Goal: Task Accomplishment & Management: Complete application form

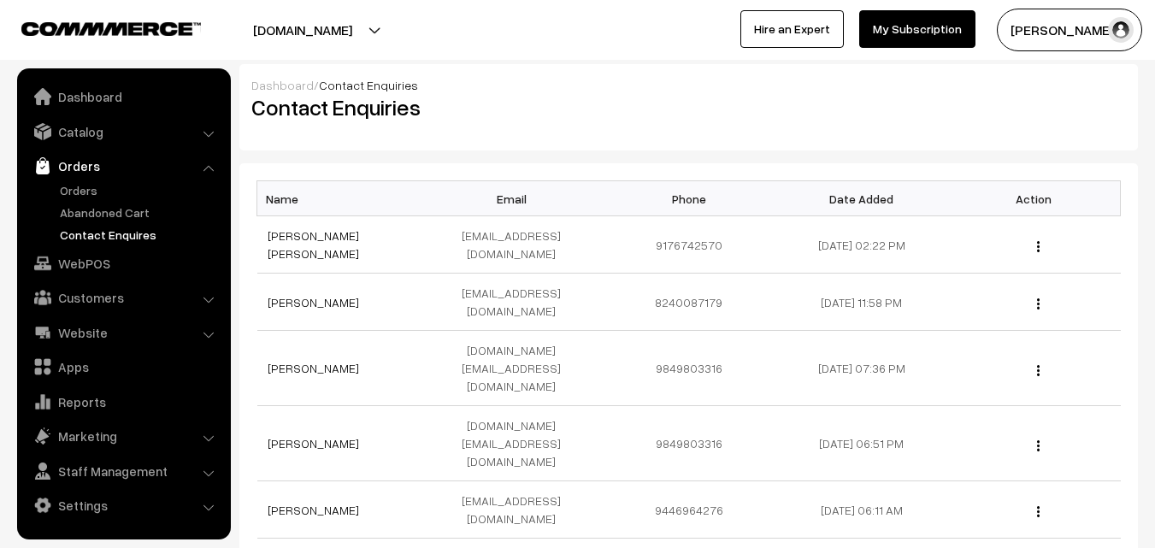
click at [86, 190] on link "Orders" at bounding box center [140, 190] width 169 height 18
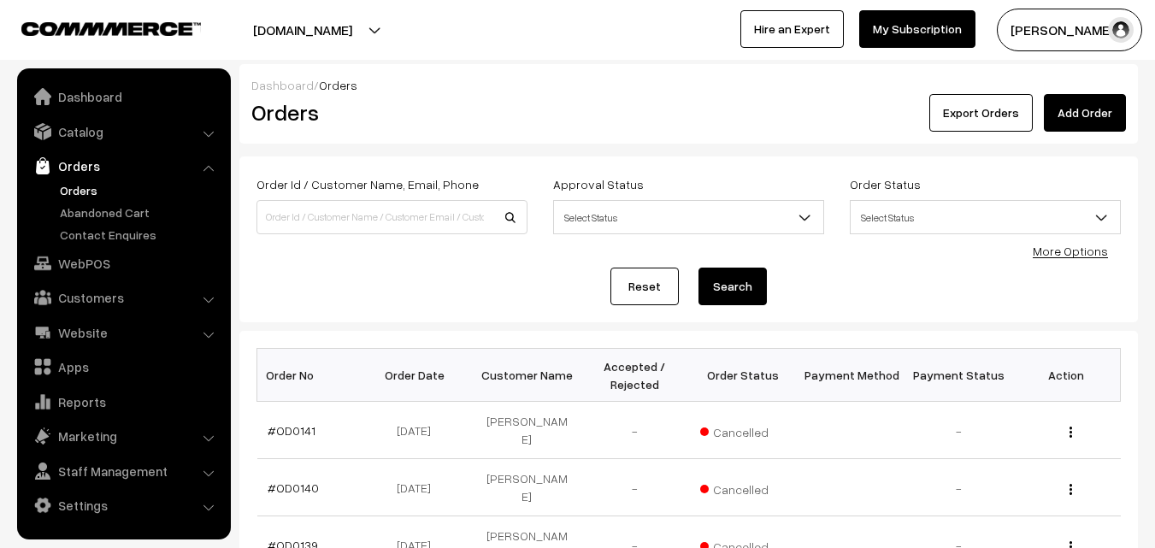
click at [1053, 38] on button "[PERSON_NAME]" at bounding box center [1069, 30] width 145 height 43
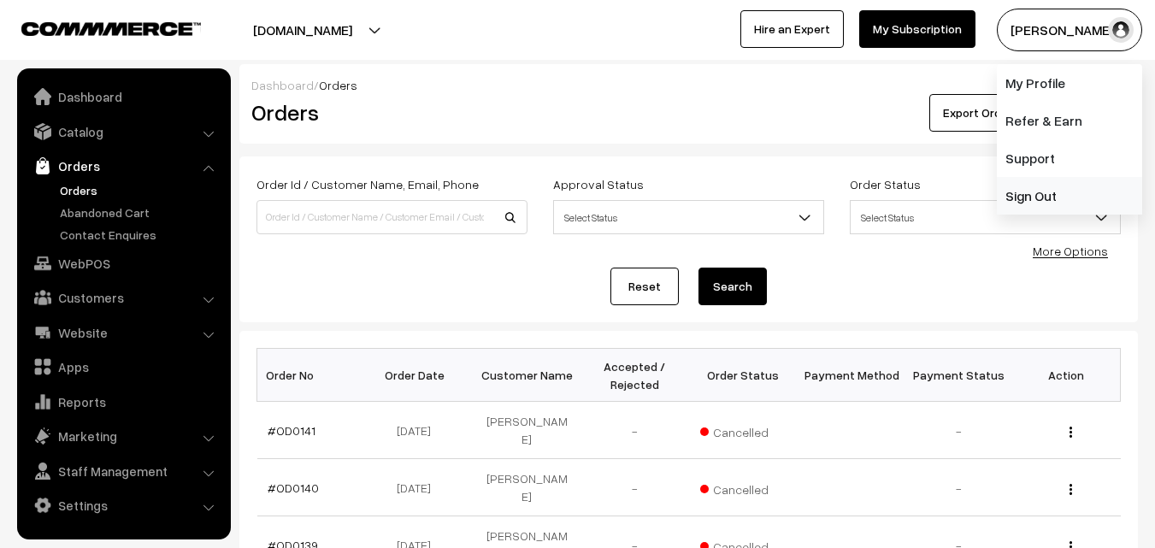
click at [1047, 193] on link "Sign Out" at bounding box center [1069, 196] width 145 height 38
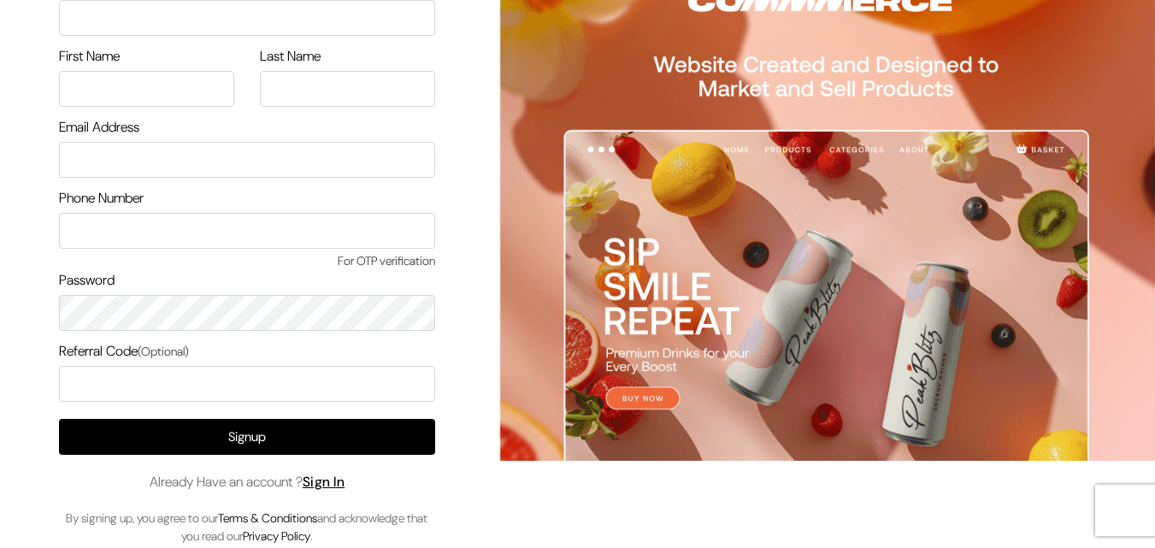
scroll to position [98, 0]
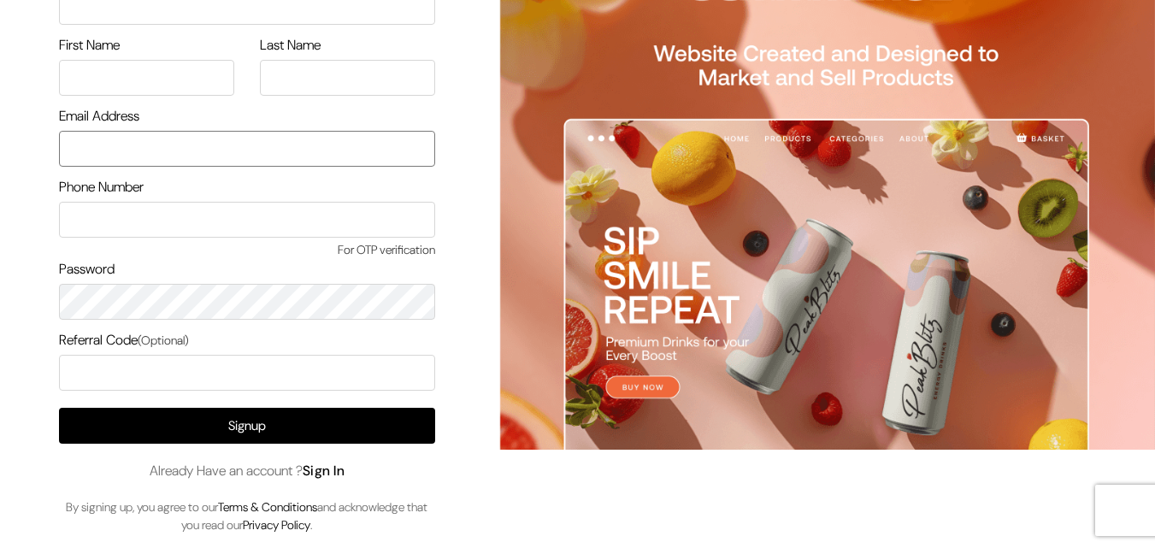
type input "uppadasarees999@gmail.com"
click at [336, 469] on link "Sign In" at bounding box center [324, 471] width 43 height 18
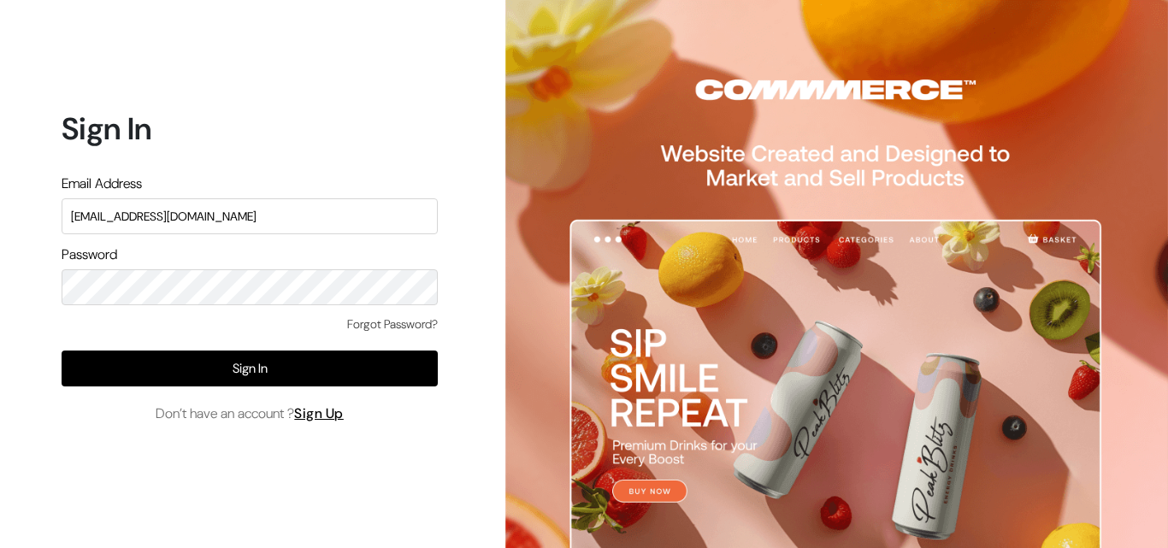
drag, startPoint x: 251, startPoint y: 214, endPoint x: 69, endPoint y: 234, distance: 182.4
click at [69, 234] on form "Sign In Email Address uppadasarees999@gmail.com Password Forgot Password? Sign …" at bounding box center [250, 266] width 376 height 313
type input "ksnaturals9@gmail.com"
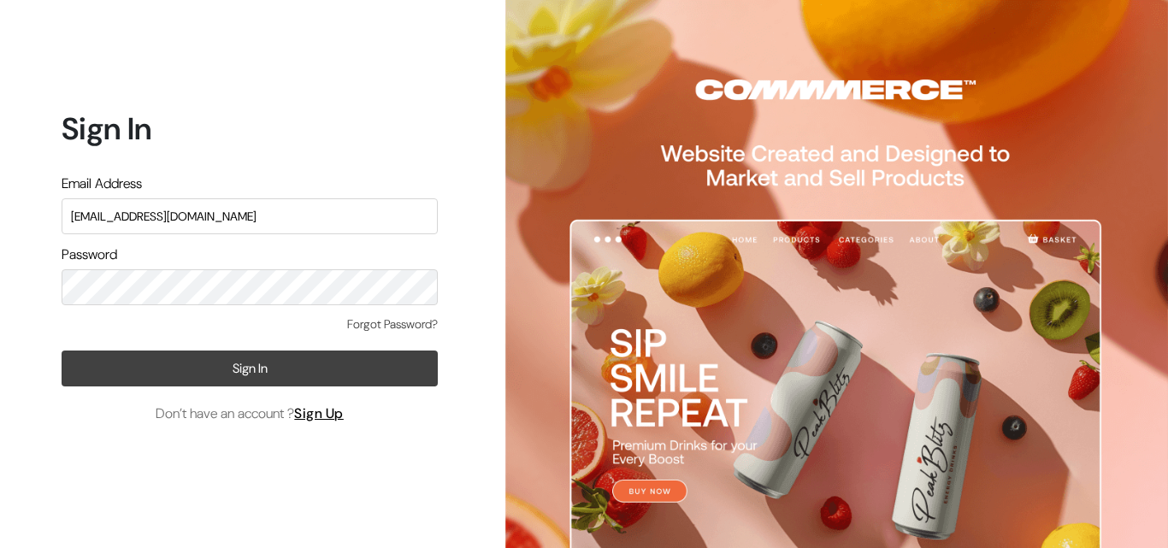
click at [79, 362] on button "Sign In" at bounding box center [250, 369] width 376 height 36
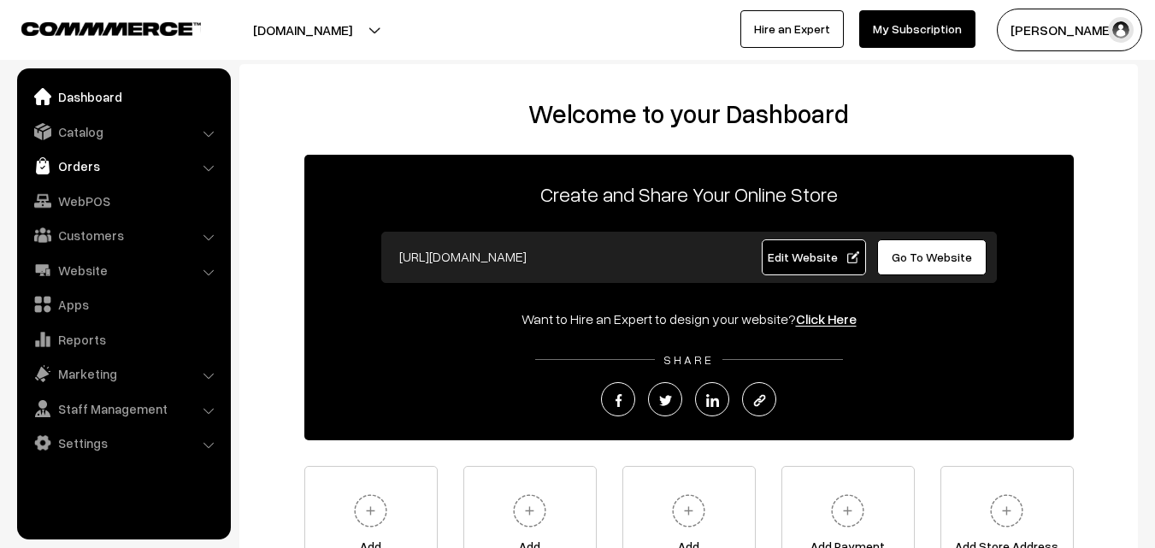
click at [84, 165] on link "Orders" at bounding box center [122, 165] width 203 height 31
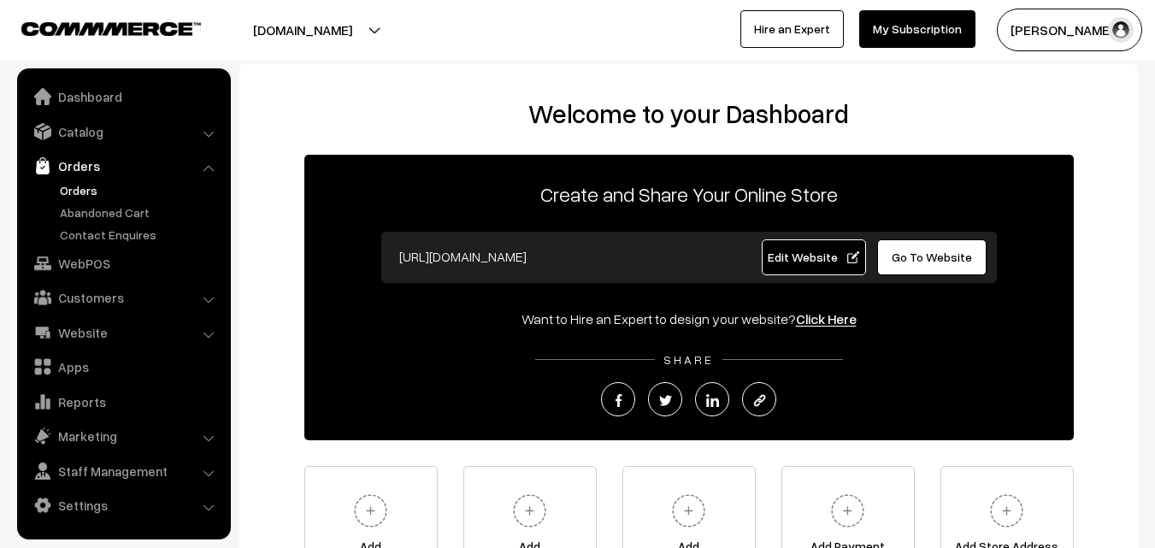
click at [84, 194] on link "Orders" at bounding box center [140, 190] width 169 height 18
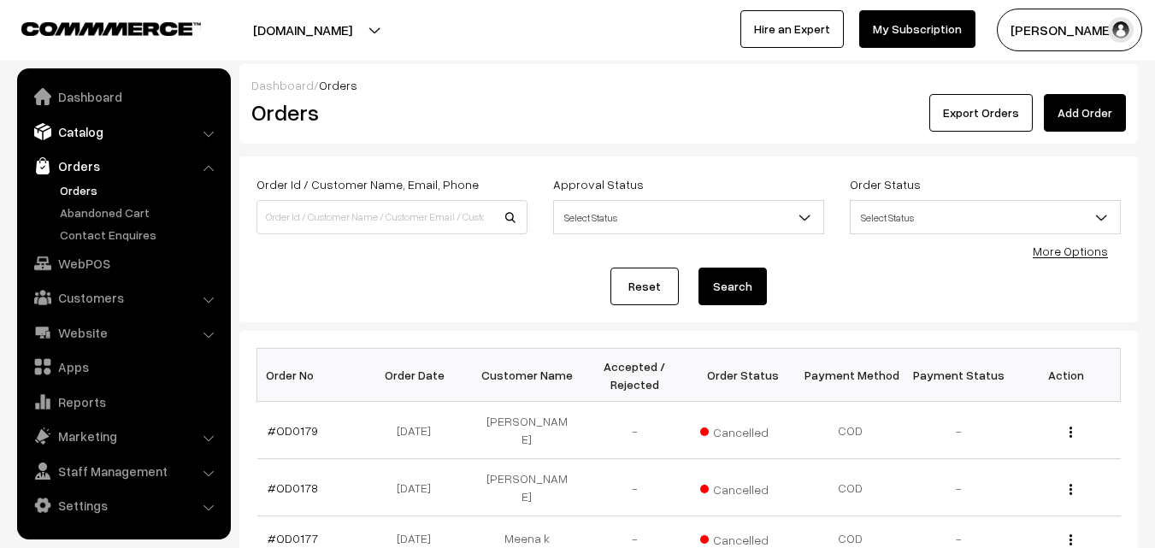
click at [84, 140] on link "Catalog" at bounding box center [122, 131] width 203 height 31
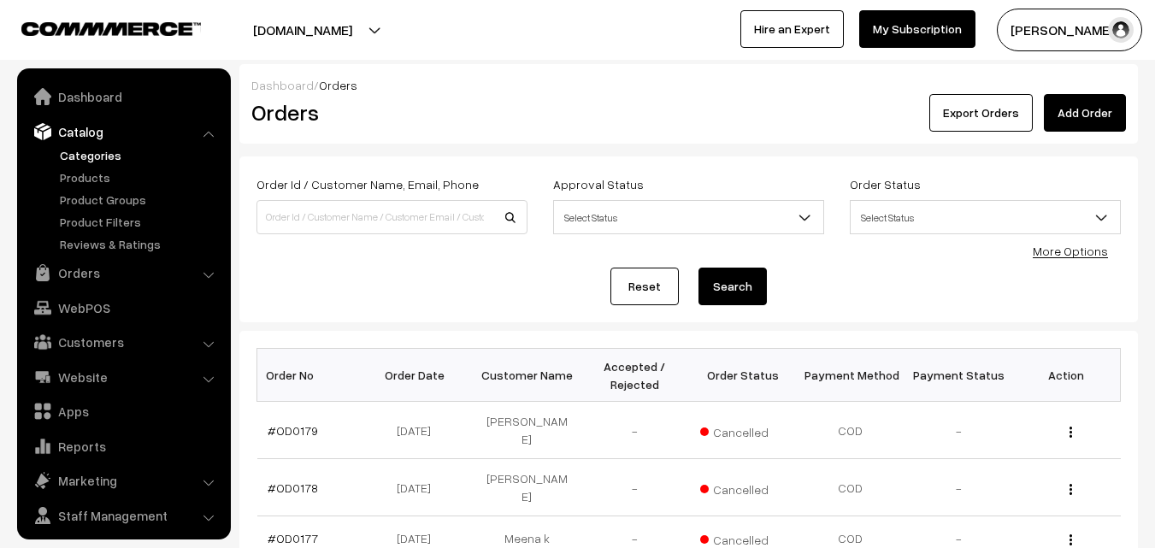
click at [84, 156] on link "Categories" at bounding box center [140, 155] width 169 height 18
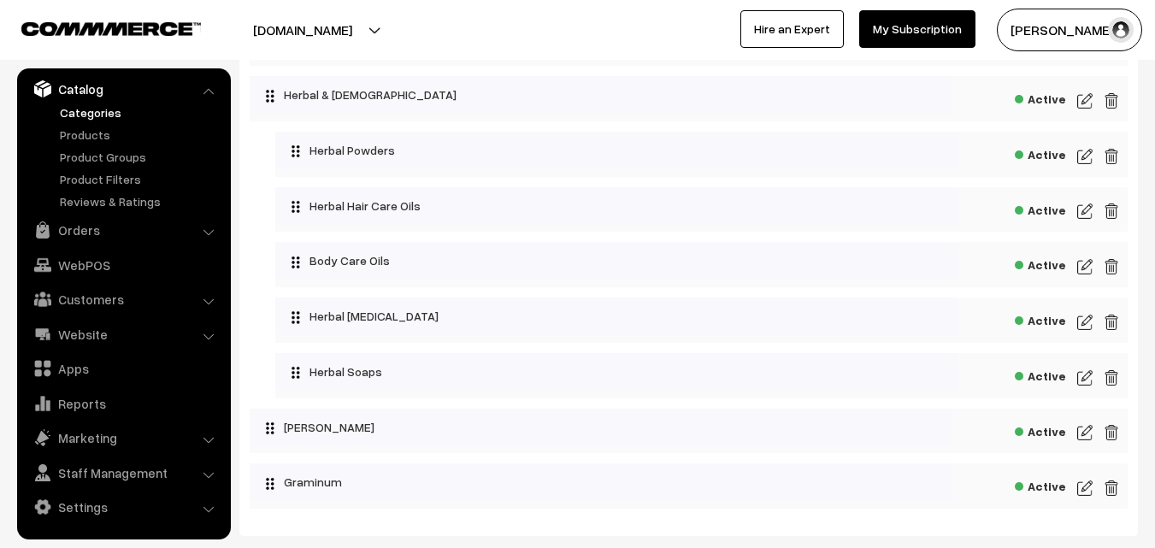
scroll to position [3075, 0]
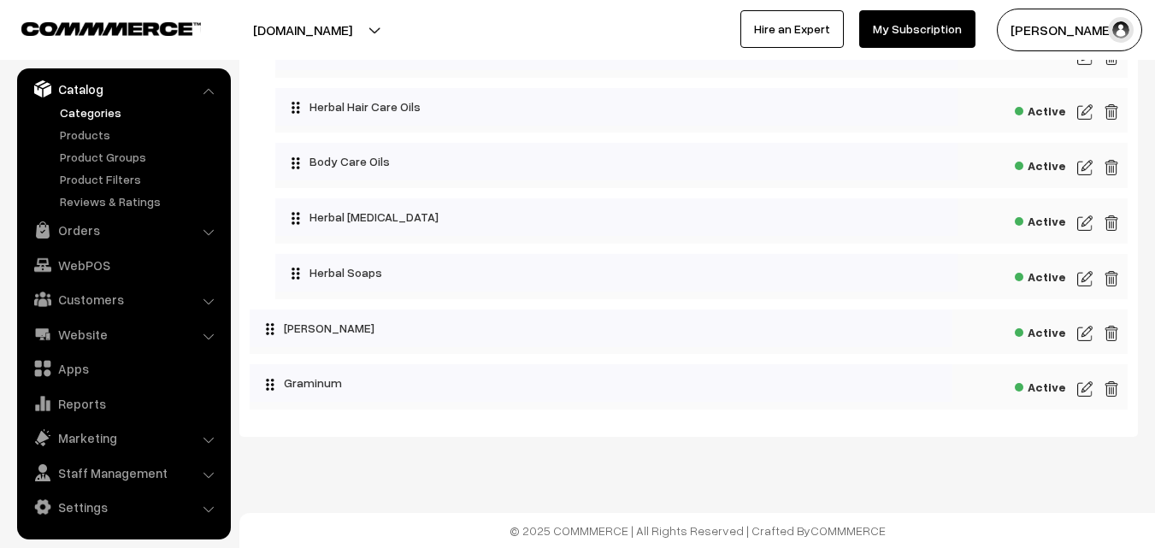
click at [1079, 384] on img at bounding box center [1084, 389] width 15 height 21
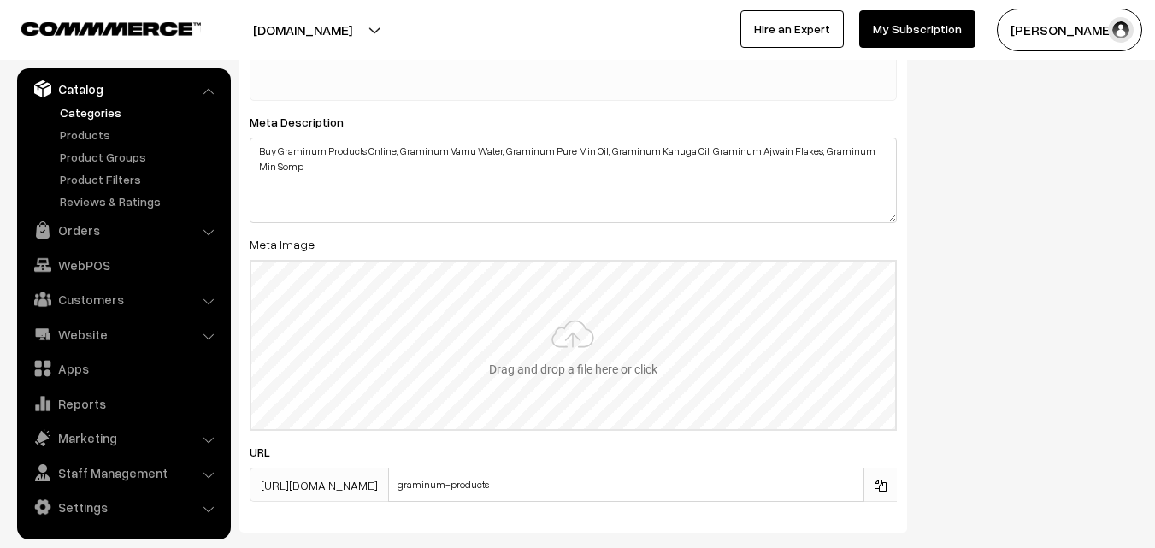
scroll to position [769, 0]
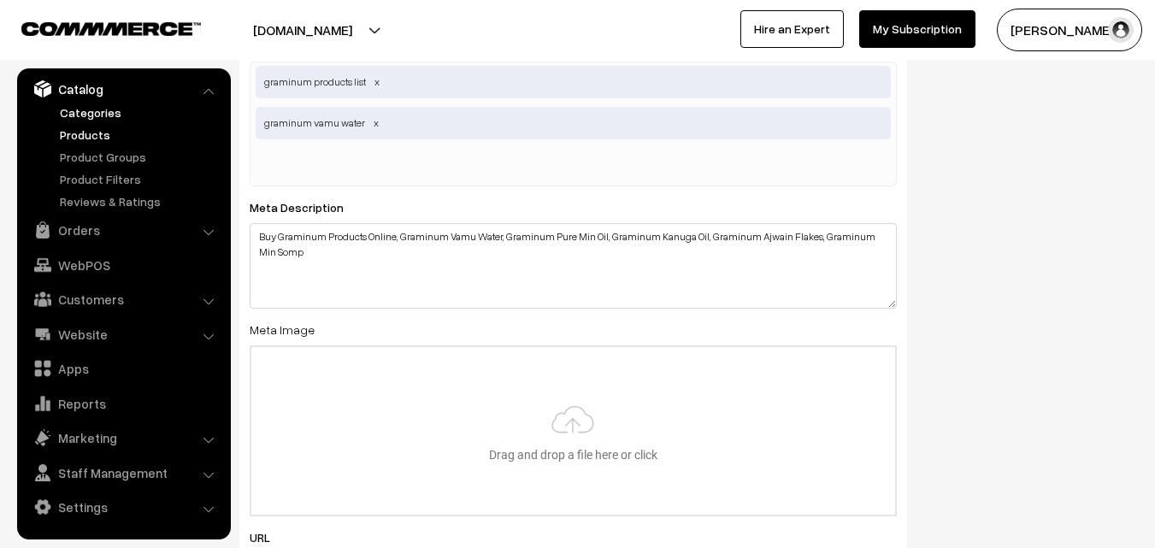
click at [74, 133] on link "Products" at bounding box center [140, 135] width 169 height 18
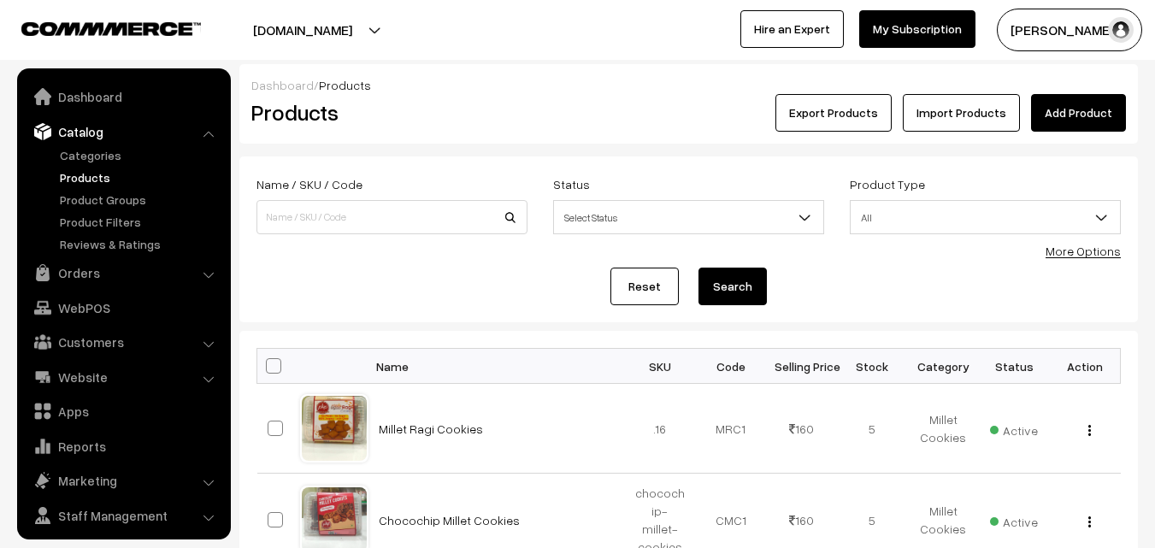
scroll to position [43, 0]
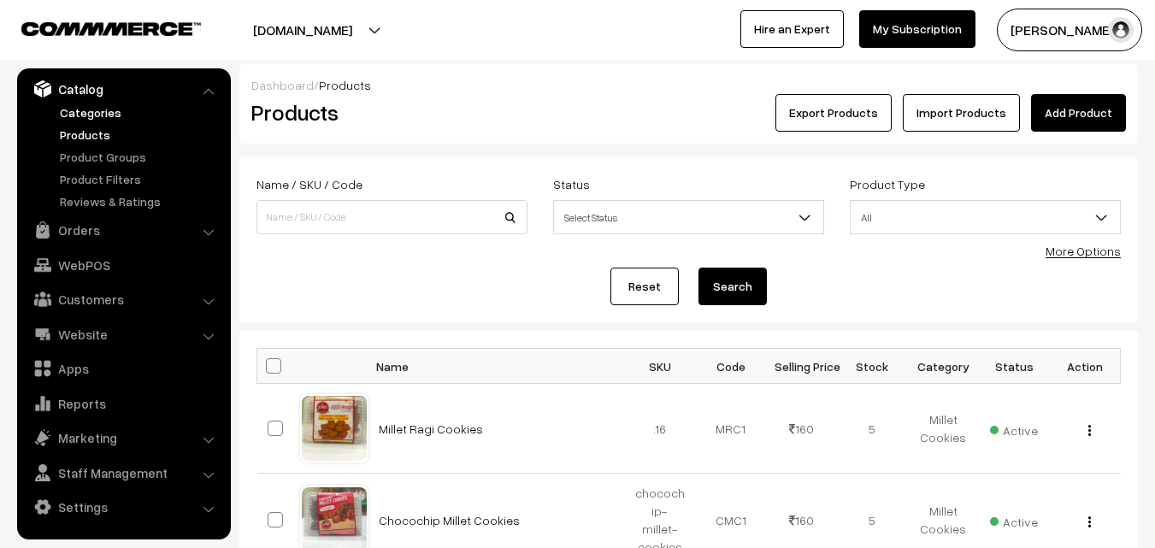
click at [102, 109] on link "Categories" at bounding box center [140, 112] width 169 height 18
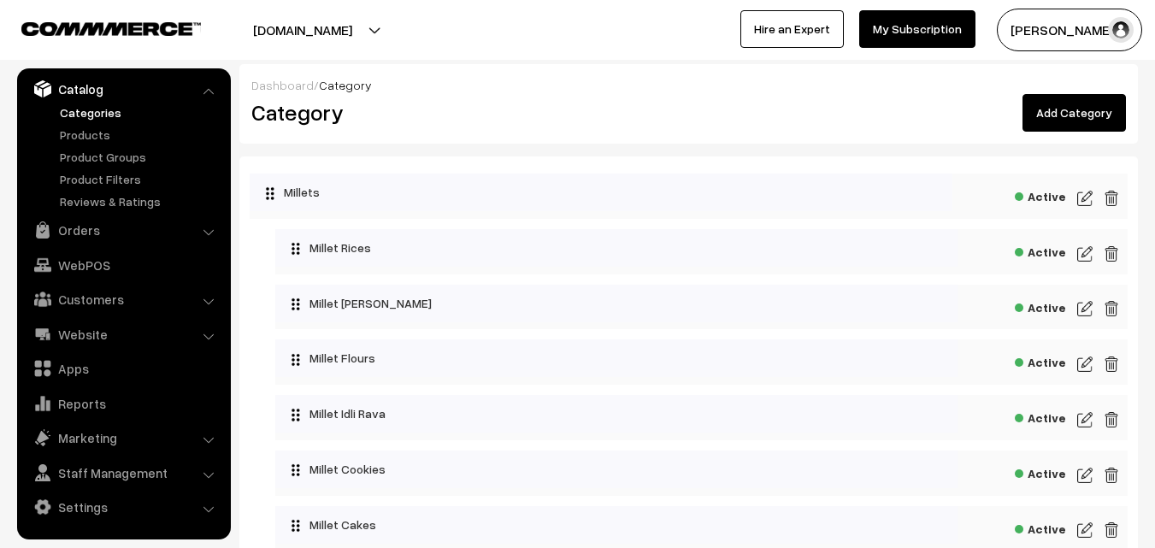
click at [1085, 105] on link "Add Category" at bounding box center [1074, 113] width 103 height 38
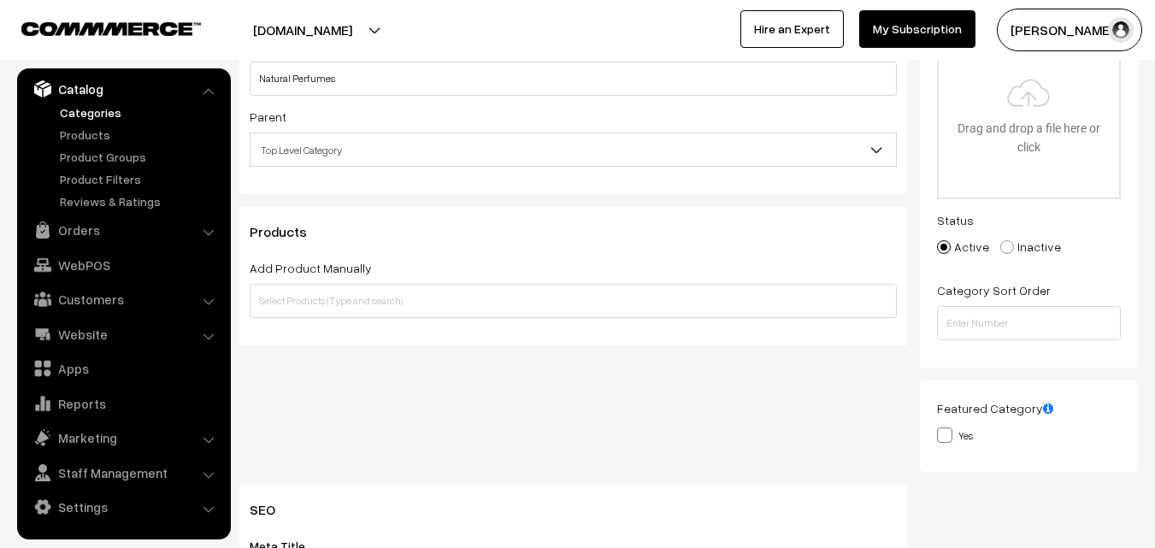
scroll to position [171, 0]
drag, startPoint x: 339, startPoint y: 80, endPoint x: 251, endPoint y: 83, distance: 87.3
click at [251, 83] on input "Natural Perfumes" at bounding box center [573, 79] width 647 height 34
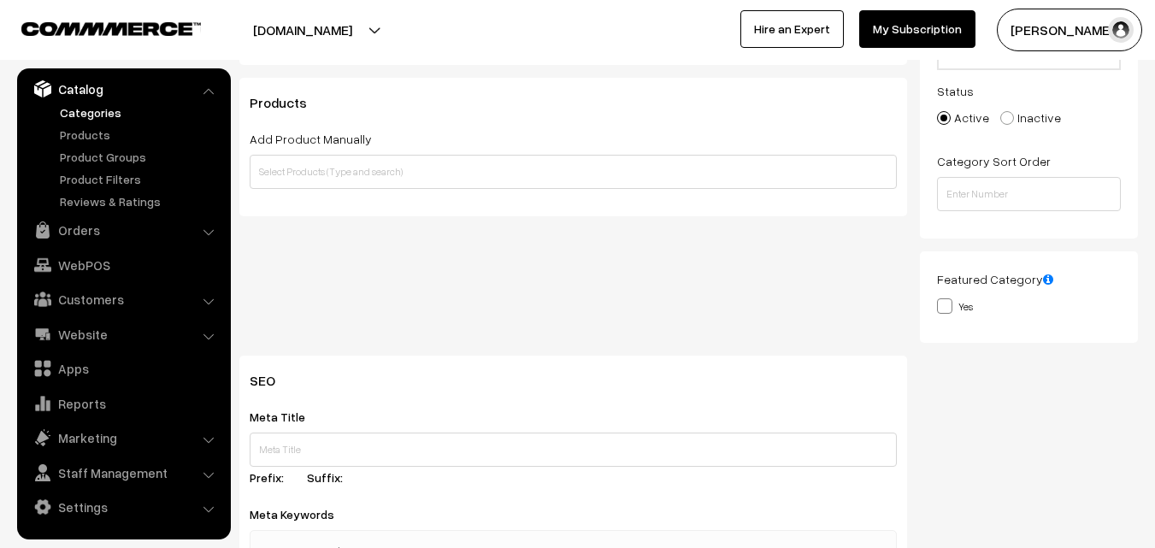
scroll to position [342, 0]
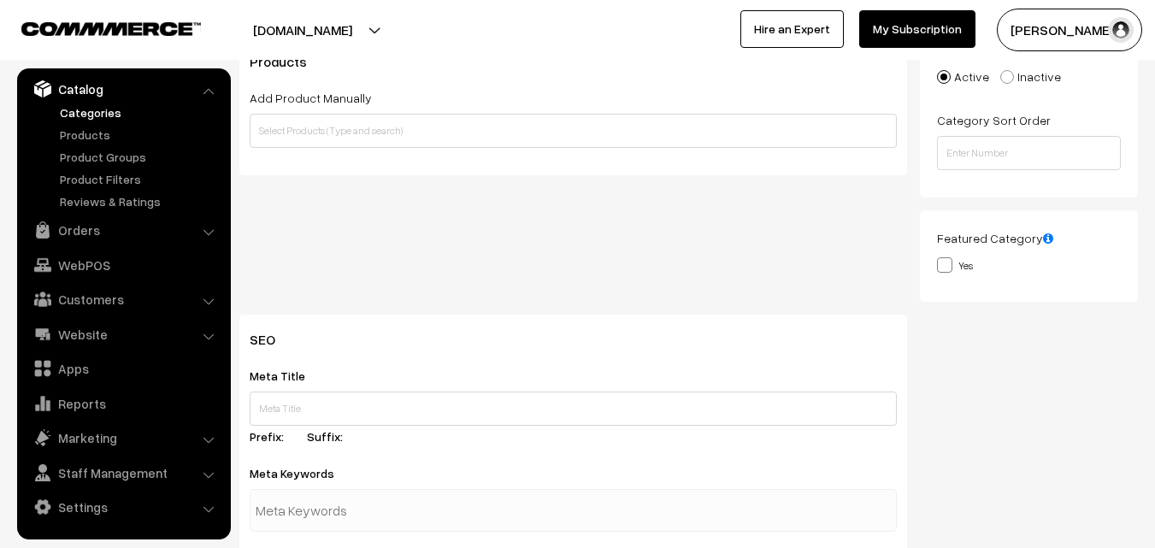
type input "Natural Perfumes"
click at [300, 389] on div "Meta Title Prefix: Suffix:" at bounding box center [573, 408] width 647 height 87
click at [298, 399] on input "text" at bounding box center [573, 409] width 647 height 34
paste input "Natural Perfumes"
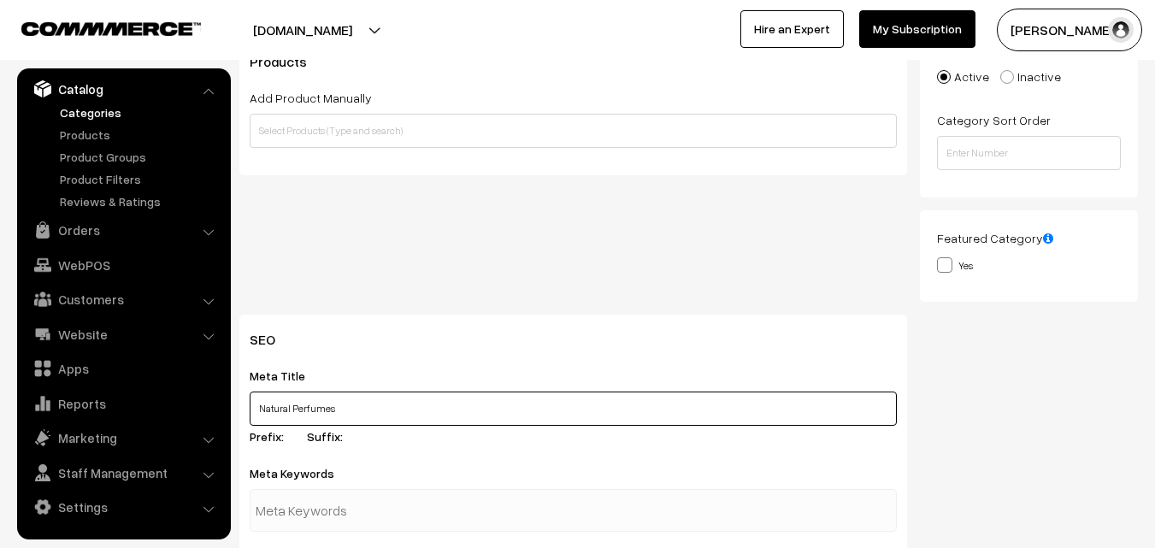
click at [252, 407] on input "Natural Perfumes" at bounding box center [573, 409] width 647 height 34
click at [398, 418] on input "Buy Natural Perfumes" at bounding box center [573, 409] width 647 height 34
drag, startPoint x: 259, startPoint y: 406, endPoint x: 379, endPoint y: 412, distance: 119.8
click at [379, 412] on input "Buy Natural Perfumes Online | Graminum Natural Perfumes Online" at bounding box center [573, 409] width 647 height 34
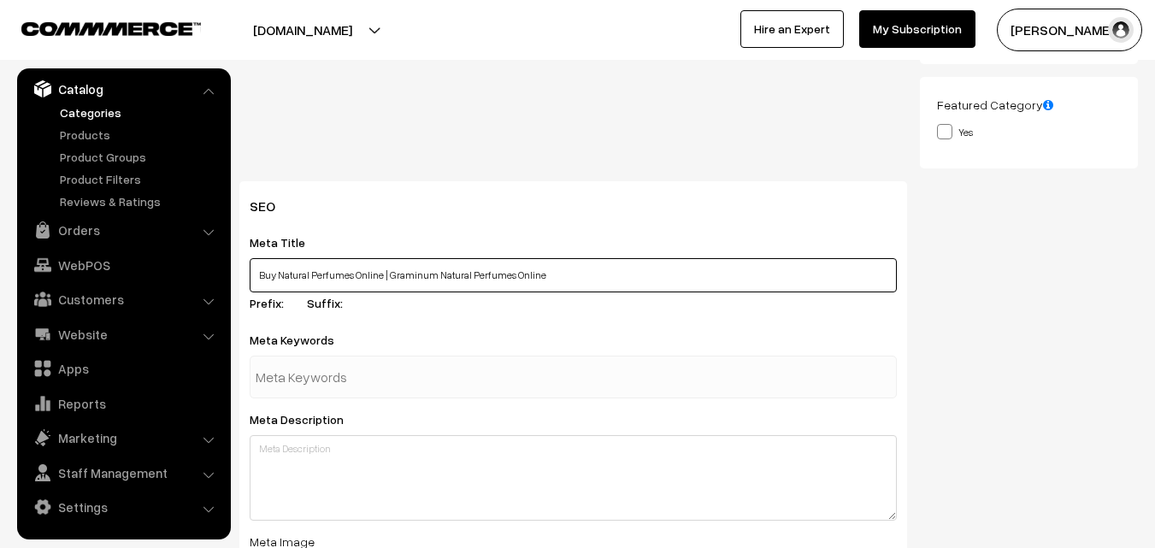
scroll to position [513, 0]
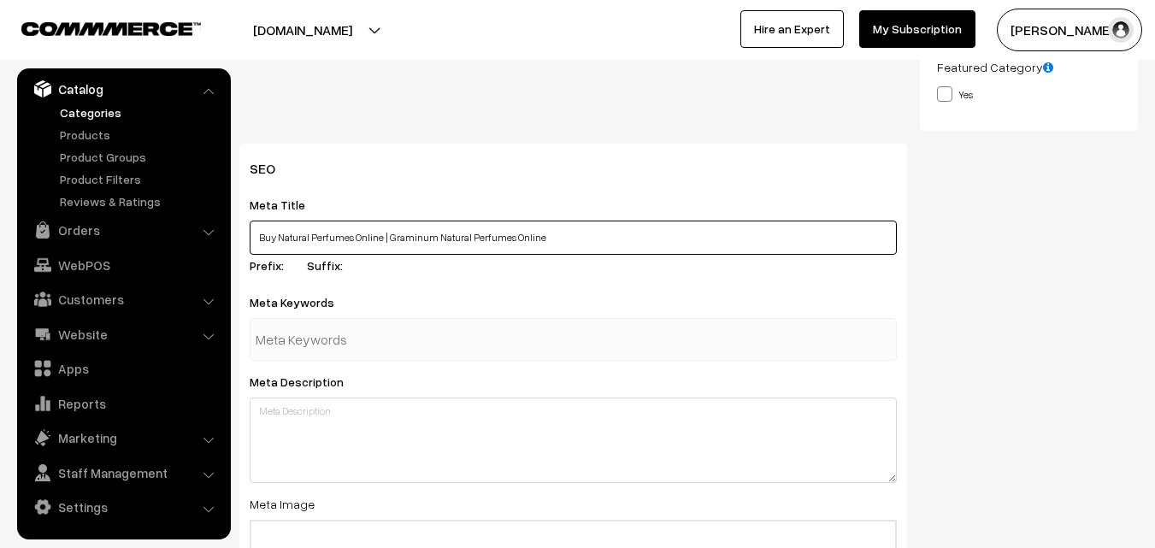
type input "Buy Natural Perfumes Online | Graminum Natural Perfumes Online"
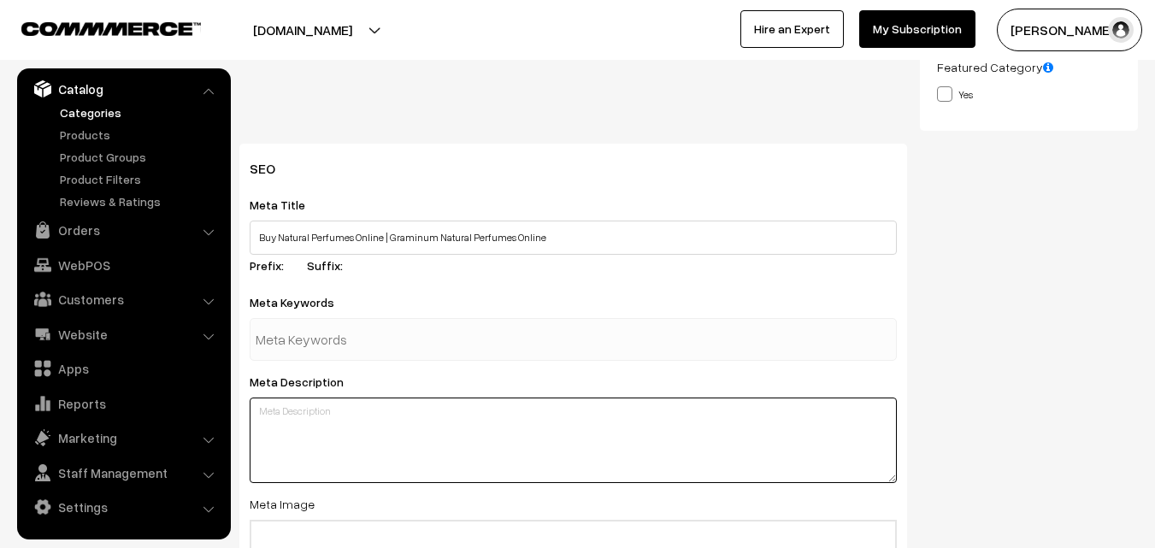
click at [295, 416] on textarea at bounding box center [573, 440] width 647 height 85
paste textarea "Buy Natural Perfumes Online"
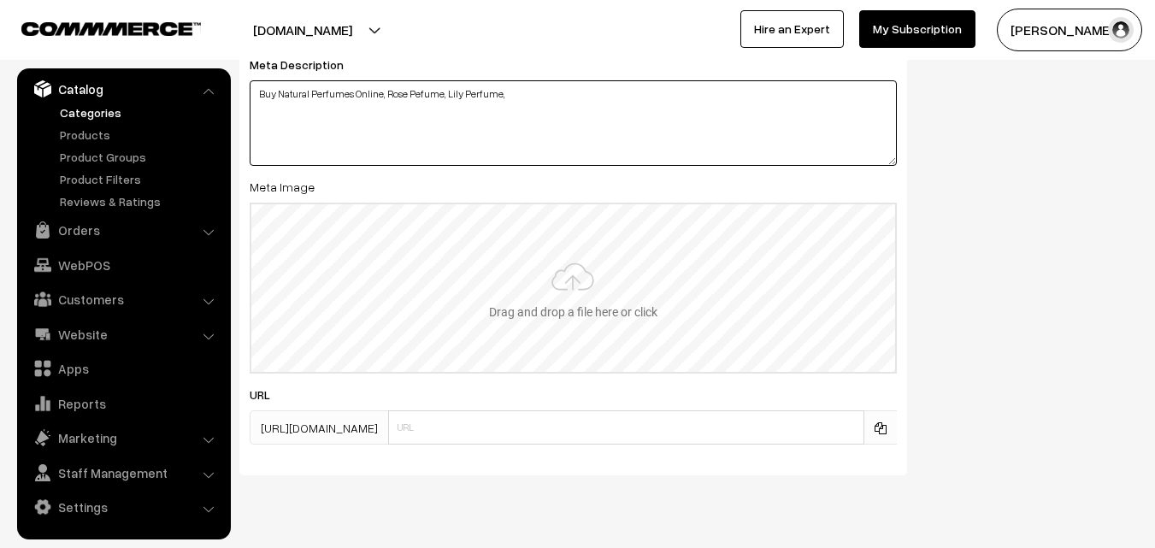
scroll to position [855, 0]
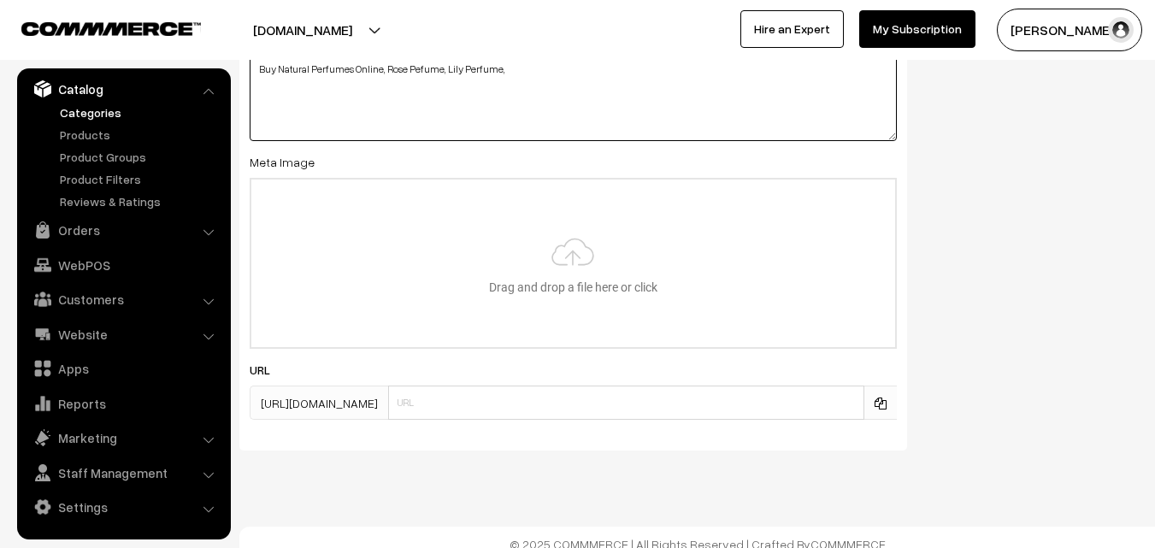
type textarea "Buy Natural Perfumes Online, Rose Pefume, Lily Perfume,"
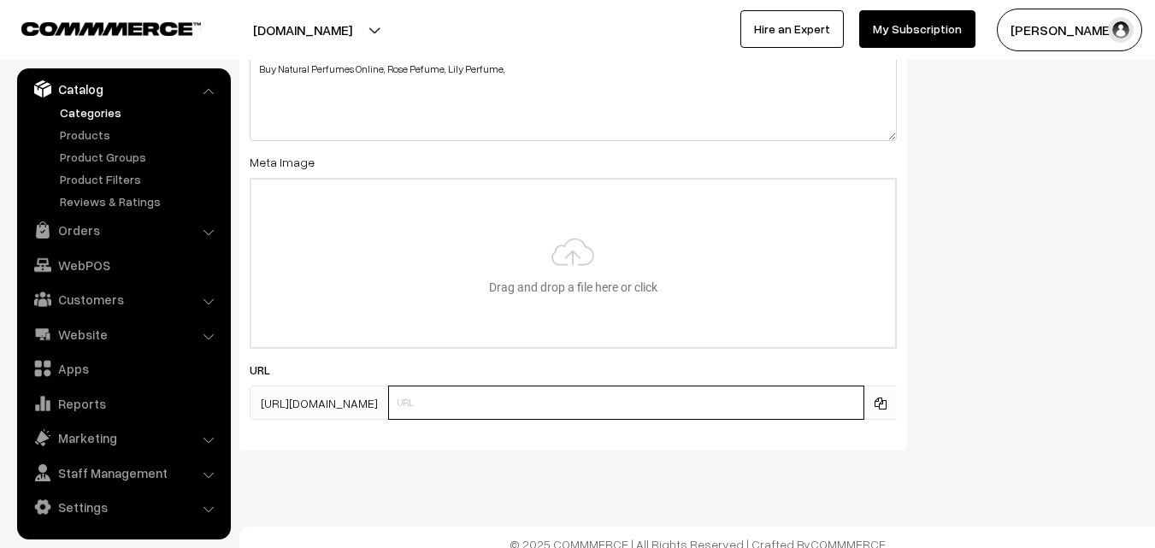
click at [491, 400] on input "text" at bounding box center [626, 403] width 476 height 34
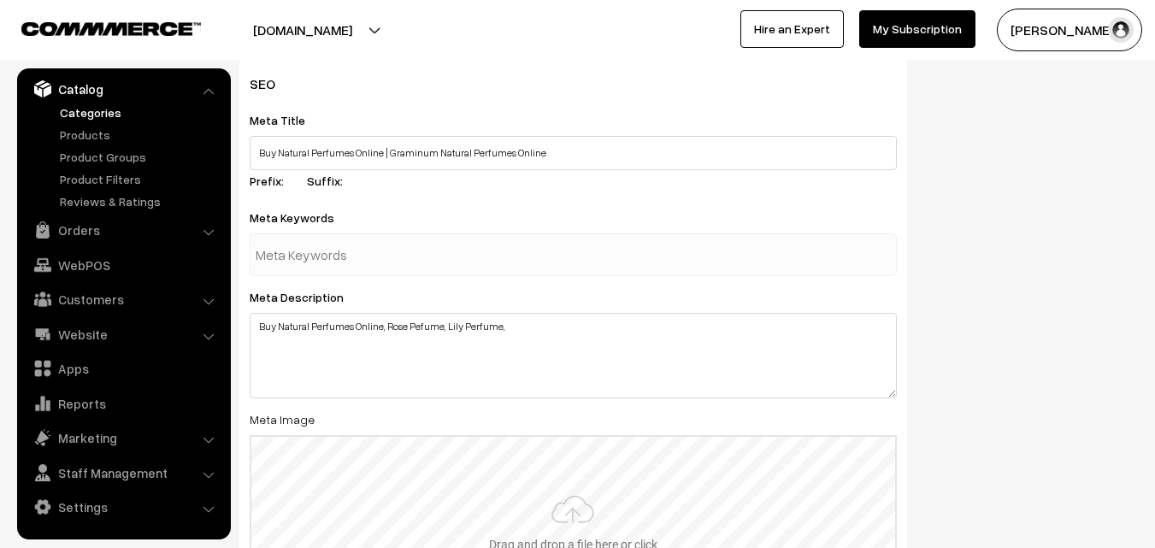
scroll to position [598, 0]
type input "natural-perfumes-graminum"
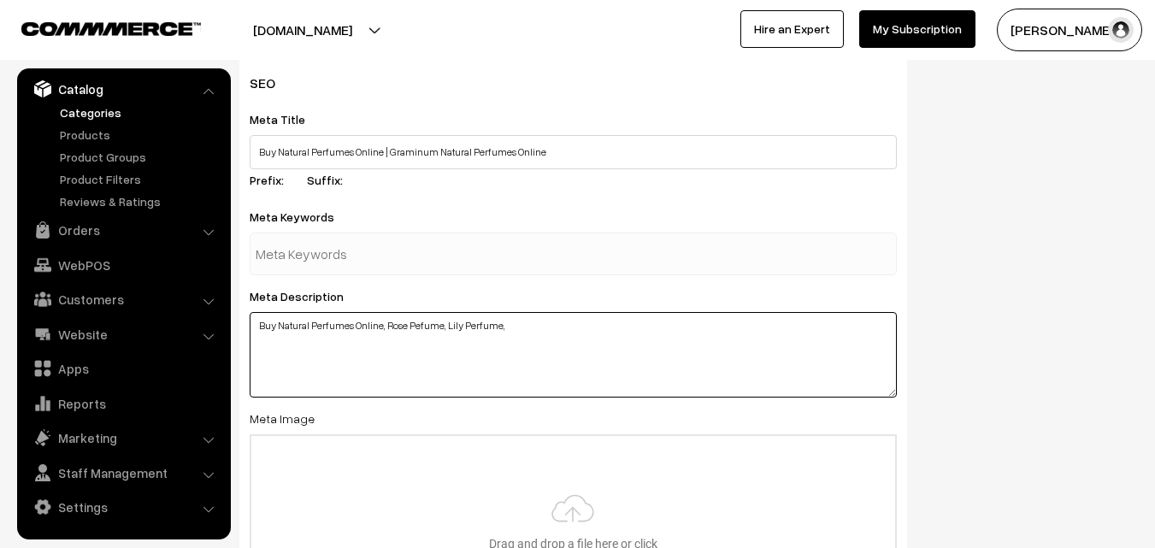
click at [527, 329] on textarea "Buy Natural Perfumes Online, Rose Pefume, Lily Perfume," at bounding box center [573, 354] width 647 height 85
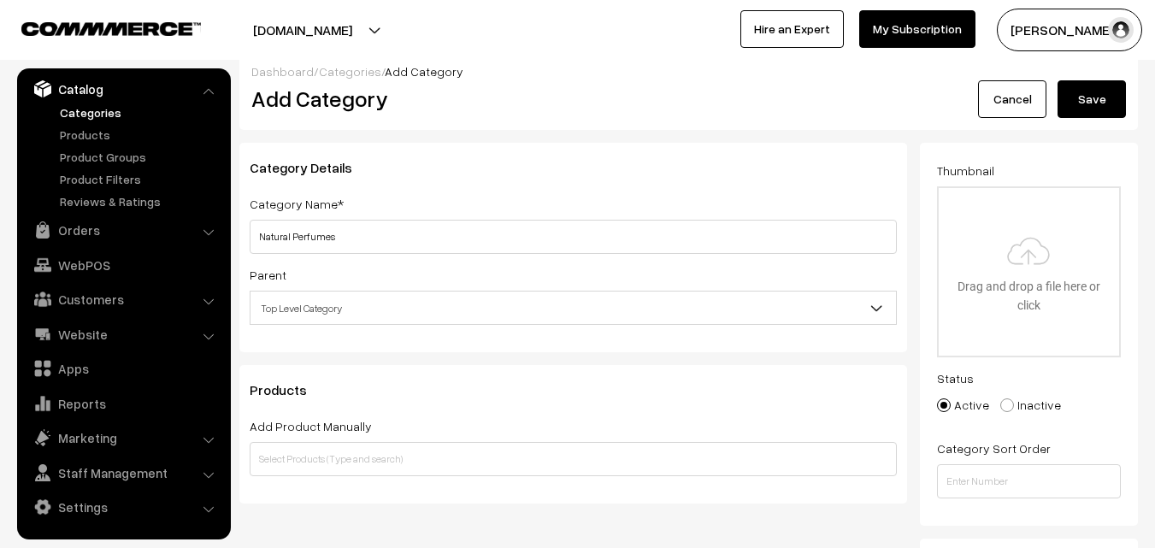
scroll to position [0, 0]
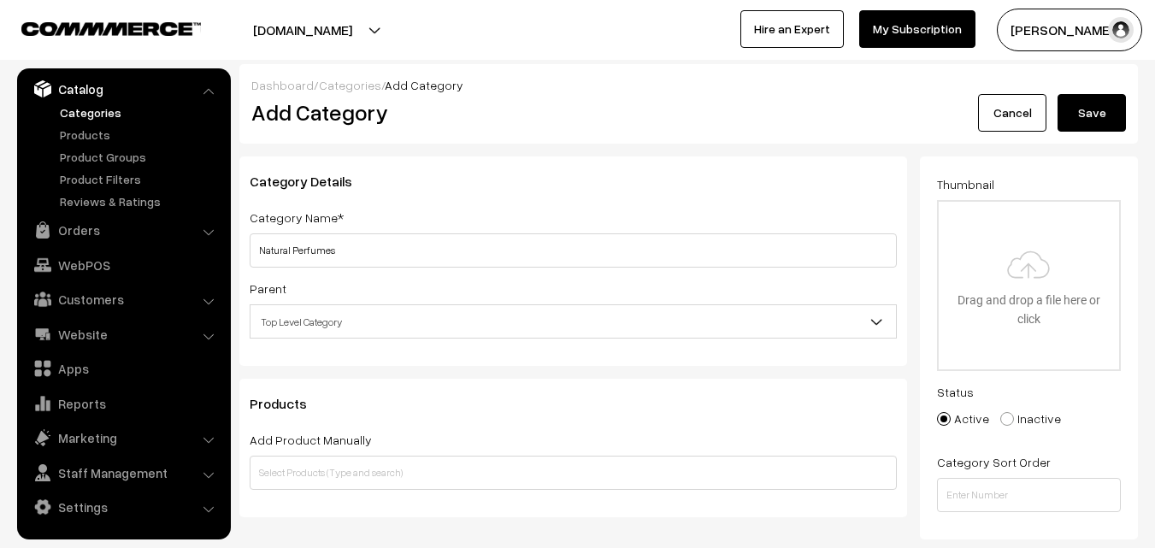
type textarea "Buy Natural Perfumes Online, Rose Pefume, Lily Perfume, Sanpangi [PERSON_NAME]"
click at [1082, 115] on button "Save" at bounding box center [1092, 113] width 68 height 38
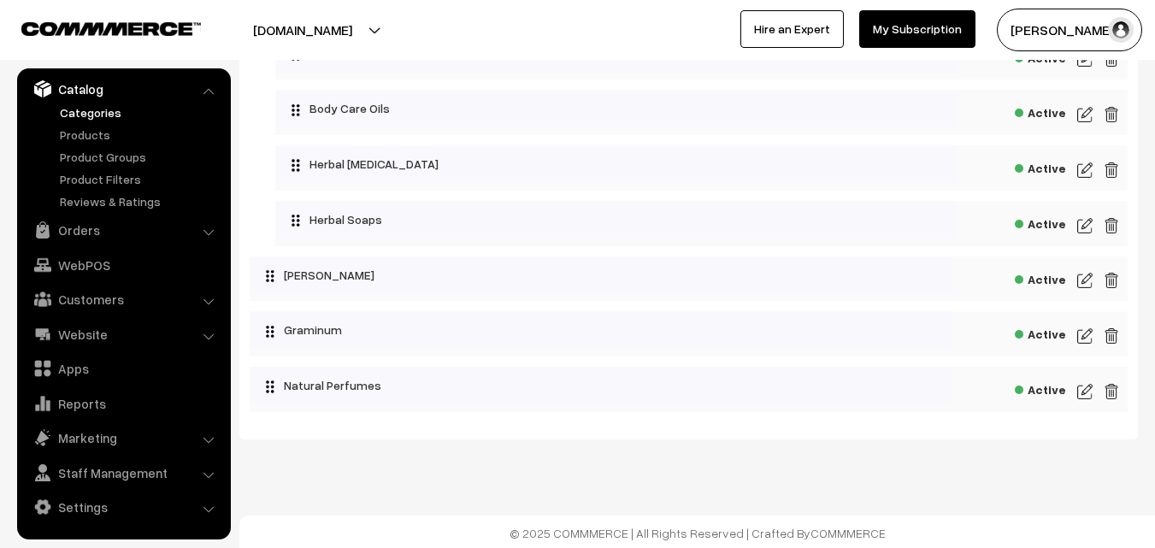
scroll to position [3131, 0]
click at [1090, 386] on img at bounding box center [1084, 389] width 15 height 21
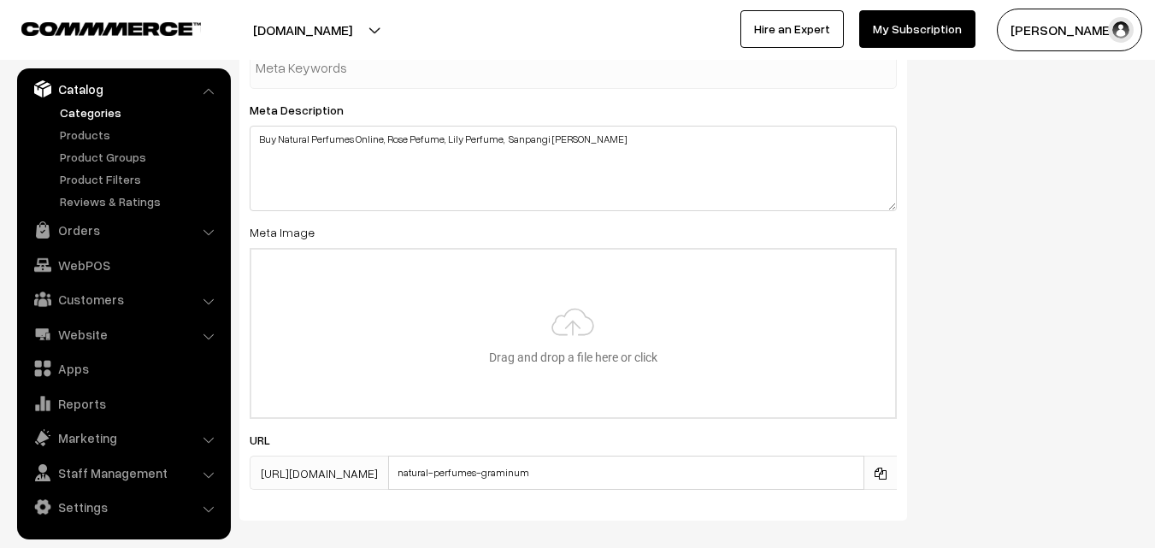
scroll to position [869, 0]
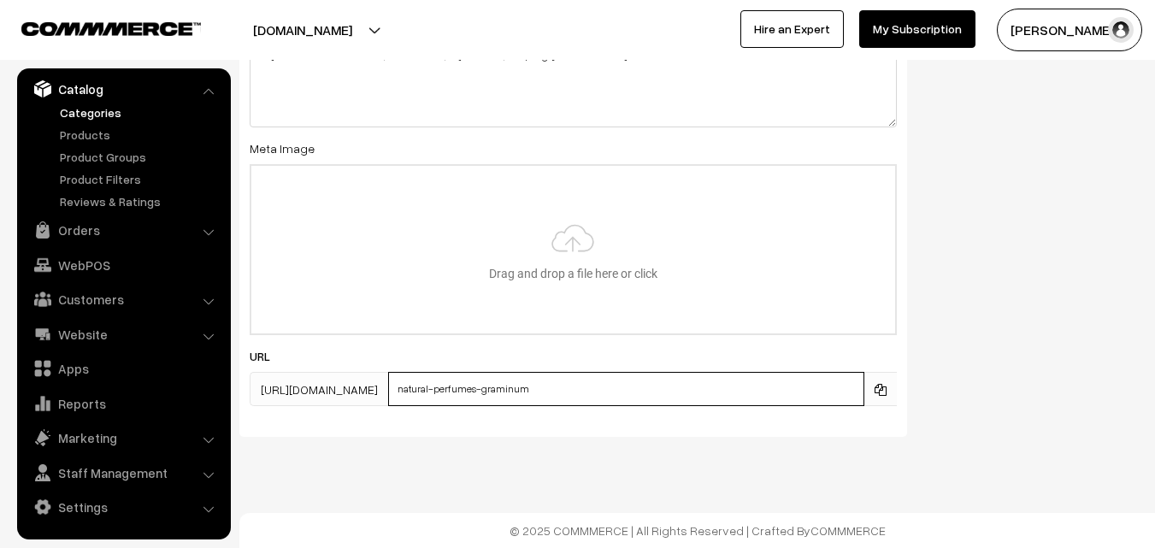
drag, startPoint x: 608, startPoint y: 385, endPoint x: 448, endPoint y: 390, distance: 160.0
click at [448, 390] on input "natural-perfumes-graminum" at bounding box center [626, 389] width 476 height 34
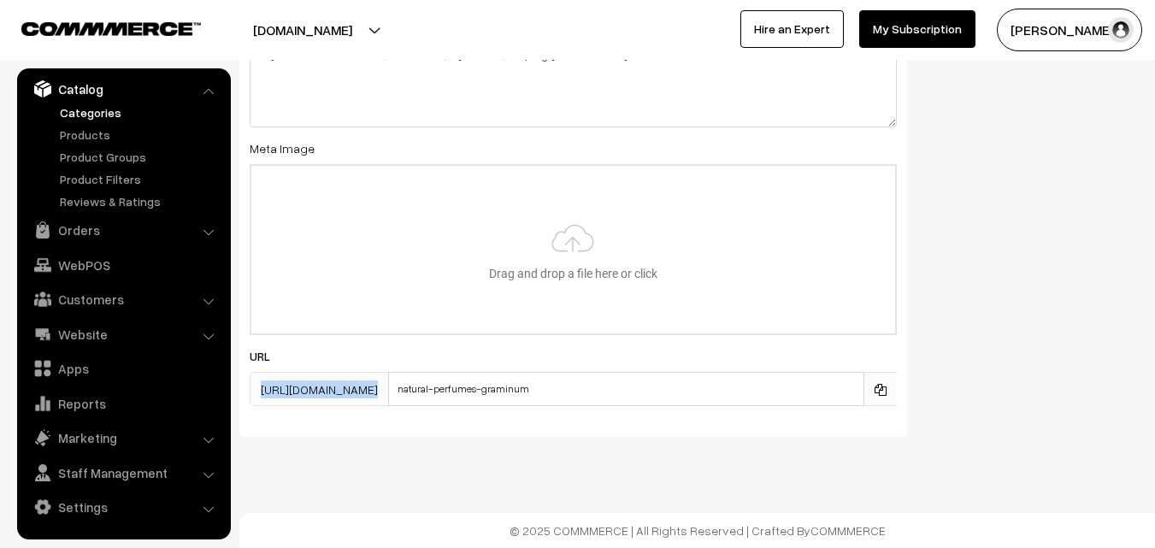
drag, startPoint x: 262, startPoint y: 387, endPoint x: 586, endPoint y: 392, distance: 323.2
click at [586, 392] on div "[URL][DOMAIN_NAME] natural-perfumes-graminum" at bounding box center [573, 389] width 647 height 34
copy div "[URL][DOMAIN_NAME]"
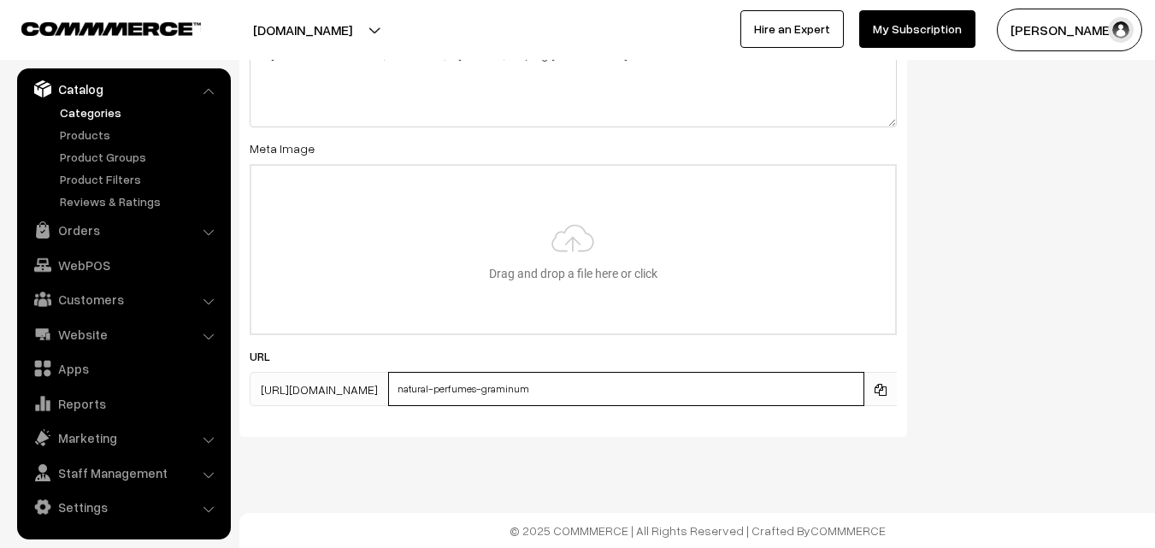
drag, startPoint x: 597, startPoint y: 388, endPoint x: 451, endPoint y: 378, distance: 146.6
click at [451, 378] on input "natural-perfumes-graminum" at bounding box center [626, 389] width 476 height 34
